Goal: Task Accomplishment & Management: Use online tool/utility

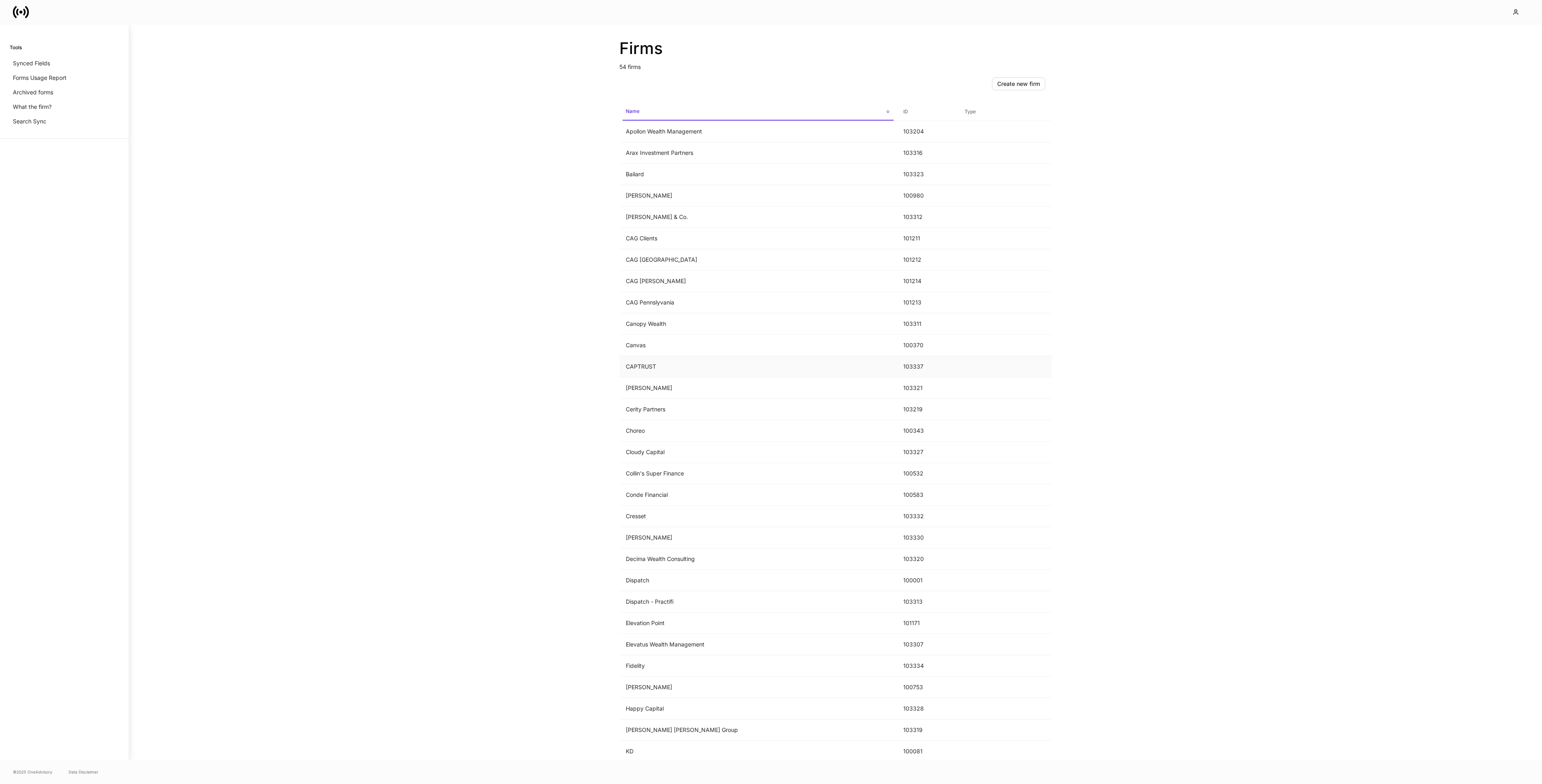
click at [637, 367] on td "CAPTRUST" at bounding box center [758, 367] width 277 height 22
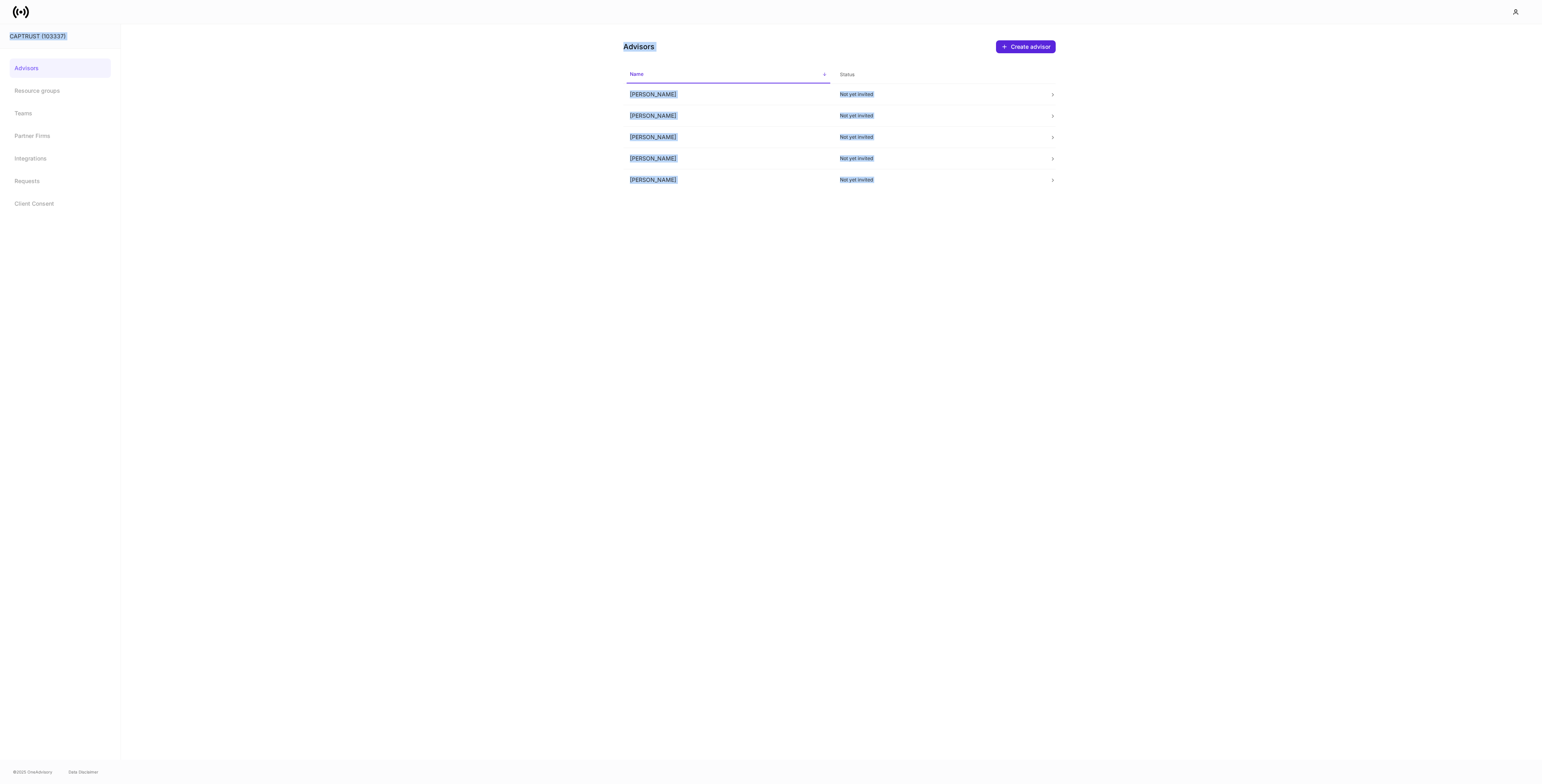
click at [797, 280] on div "Advisors Create advisor Name sorted ascending Status [PERSON_NAME] Not yet invi…" at bounding box center [831, 391] width 1421 height 736
click at [1001, 98] on td "Not yet invited" at bounding box center [938, 95] width 210 height 22
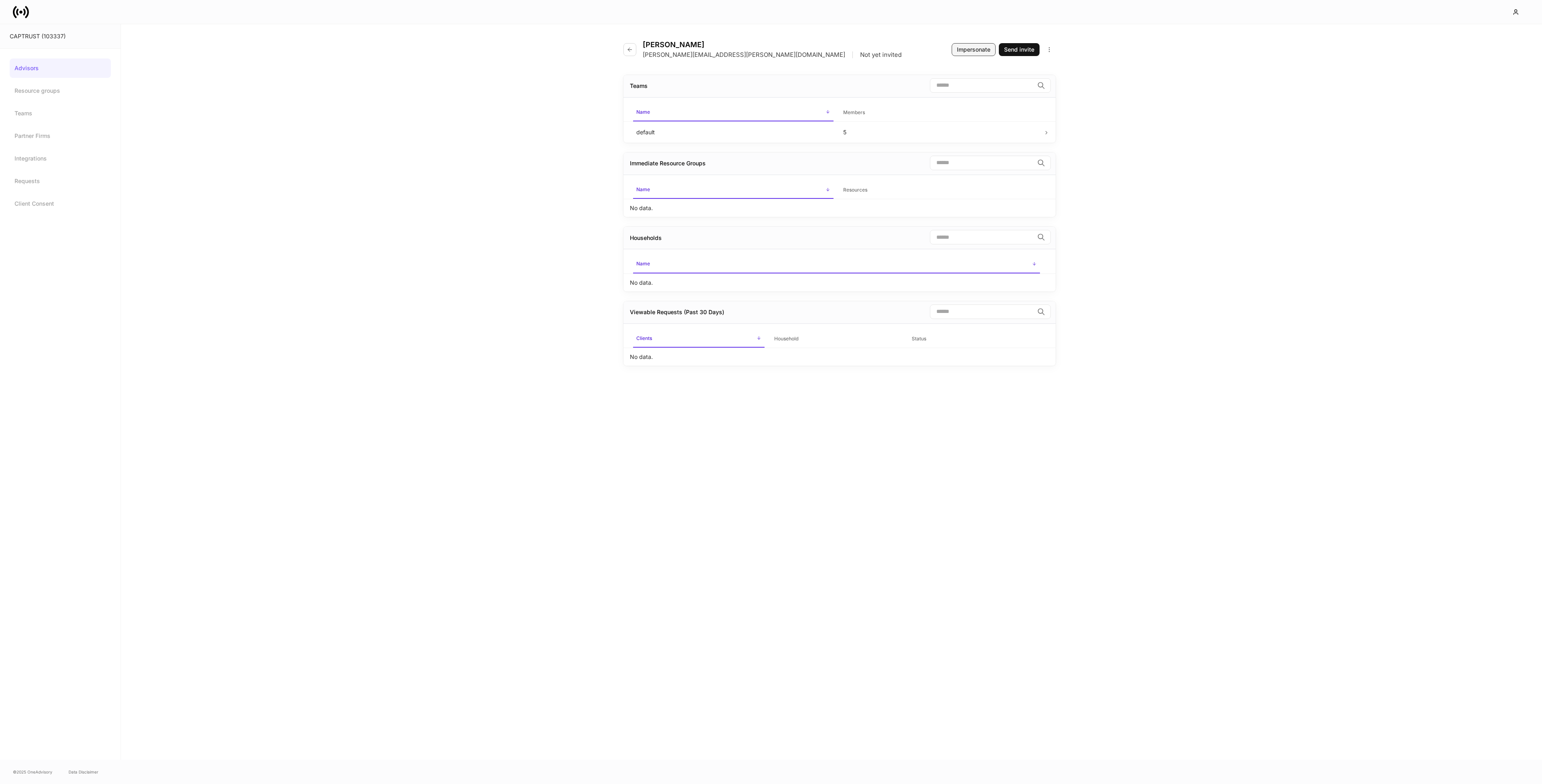
click at [968, 51] on div "Impersonate" at bounding box center [974, 49] width 34 height 8
